Goal: Transaction & Acquisition: Download file/media

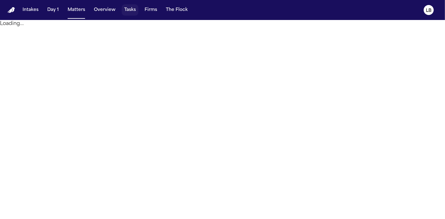
click at [131, 10] on button "Tasks" at bounding box center [130, 9] width 17 height 11
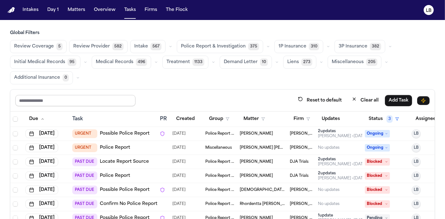
click at [100, 98] on input "text" at bounding box center [75, 100] width 120 height 11
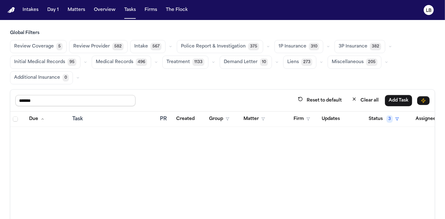
type input "*******"
click at [83, 1] on nav "Intakes Day 1 Matters Overview Tasks Firms The Flock LB" at bounding box center [222, 10] width 445 height 20
click at [81, 3] on nav "Intakes Day 1 Matters Overview Tasks Firms The Flock LB" at bounding box center [222, 10] width 445 height 20
click at [76, 12] on button "Matters" at bounding box center [76, 9] width 23 height 11
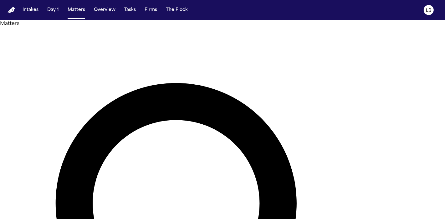
type input "********"
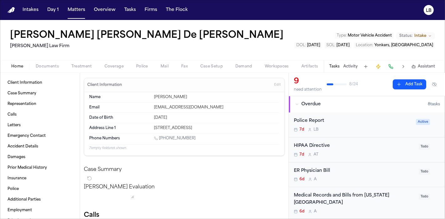
click at [49, 62] on div "Home Documents Treatment Coverage Police Mail Fax Case Setup Demand Workspaces …" at bounding box center [222, 66] width 445 height 13
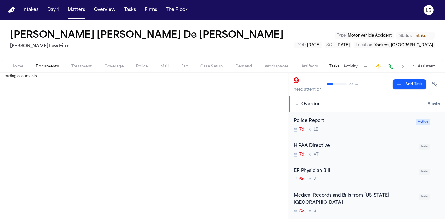
click at [49, 68] on span "Documents" at bounding box center [47, 66] width 23 height 5
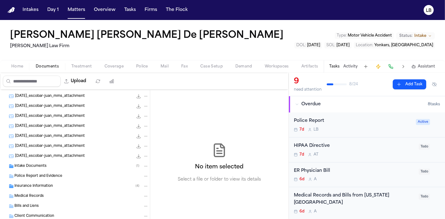
scroll to position [225, 0]
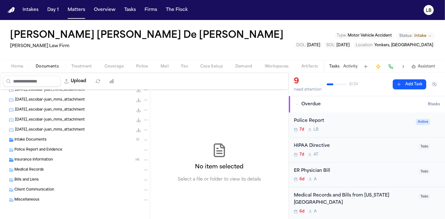
click at [53, 138] on div "Intake Documents ( 1 )" at bounding box center [81, 140] width 134 height 6
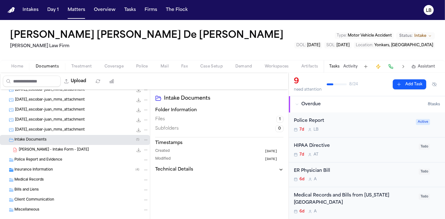
click at [60, 152] on span "[PERSON_NAME] - Intake Form - [DATE]" at bounding box center [54, 150] width 70 height 5
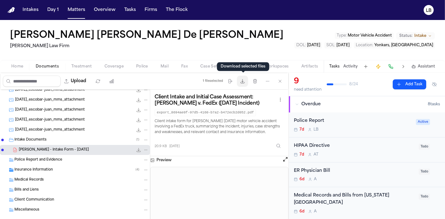
click at [241, 86] on button "Download files" at bounding box center [242, 81] width 11 height 11
